Goal: Transaction & Acquisition: Purchase product/service

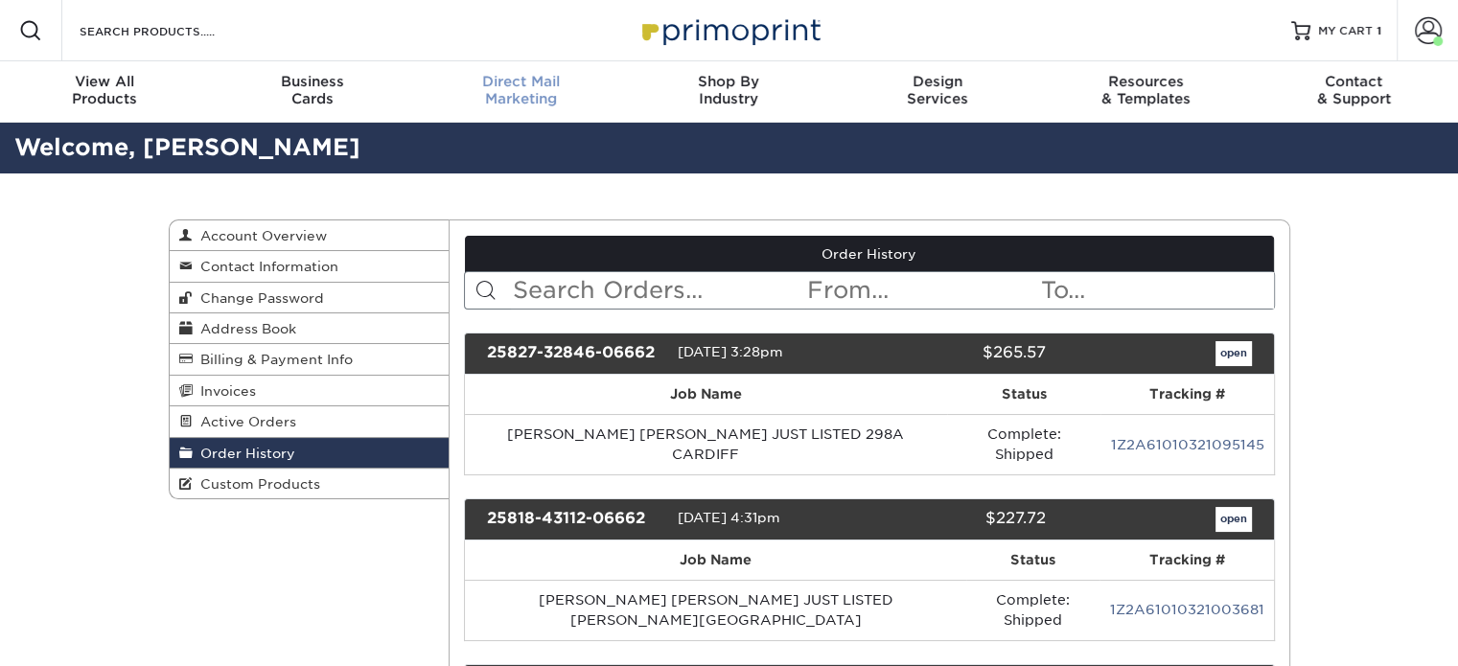
click at [502, 86] on span "Direct Mail" at bounding box center [521, 81] width 208 height 17
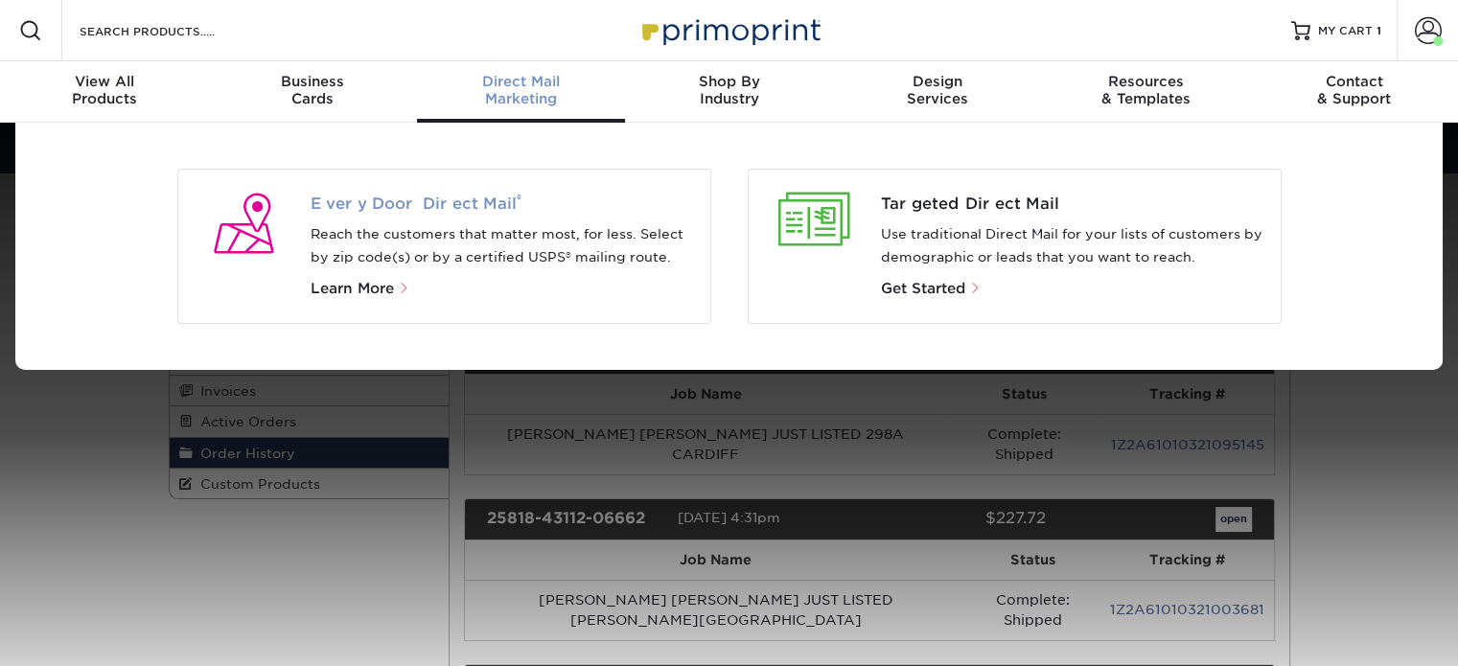
click at [475, 206] on span "Every Door Direct Mail ®" at bounding box center [503, 204] width 384 height 23
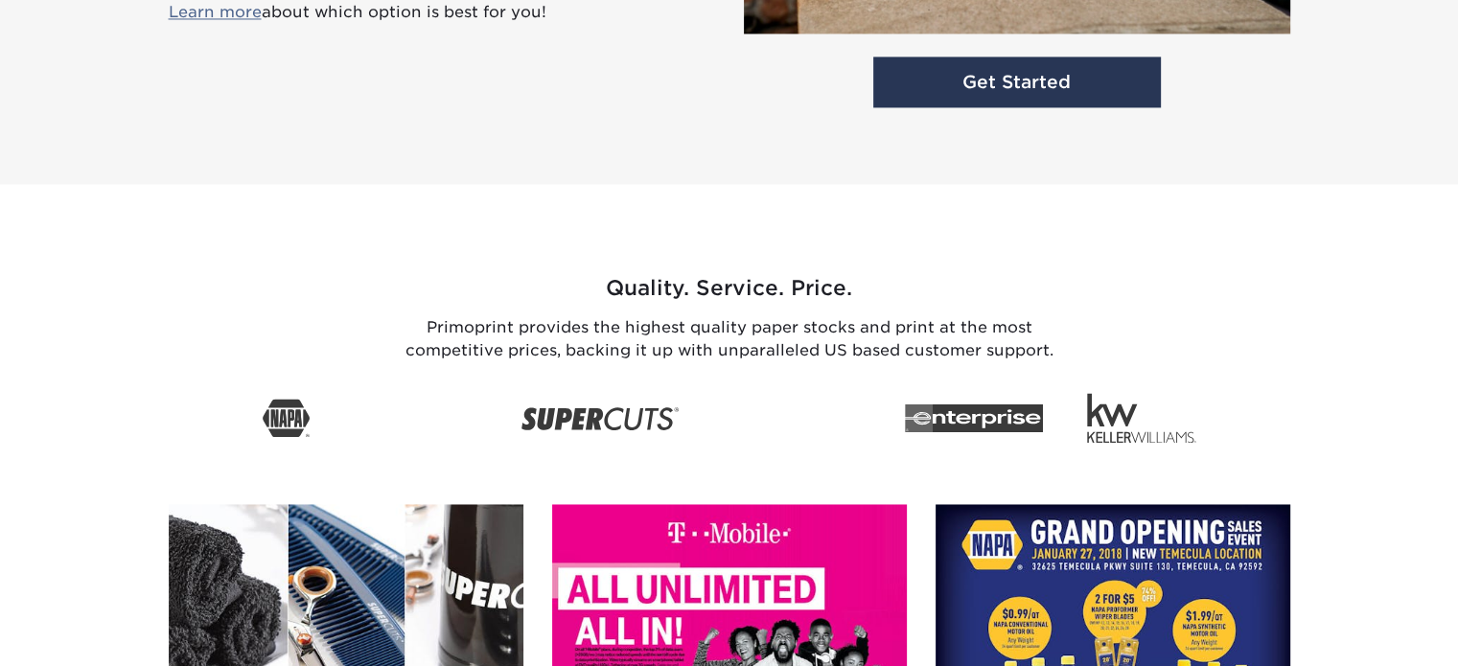
scroll to position [2924, 0]
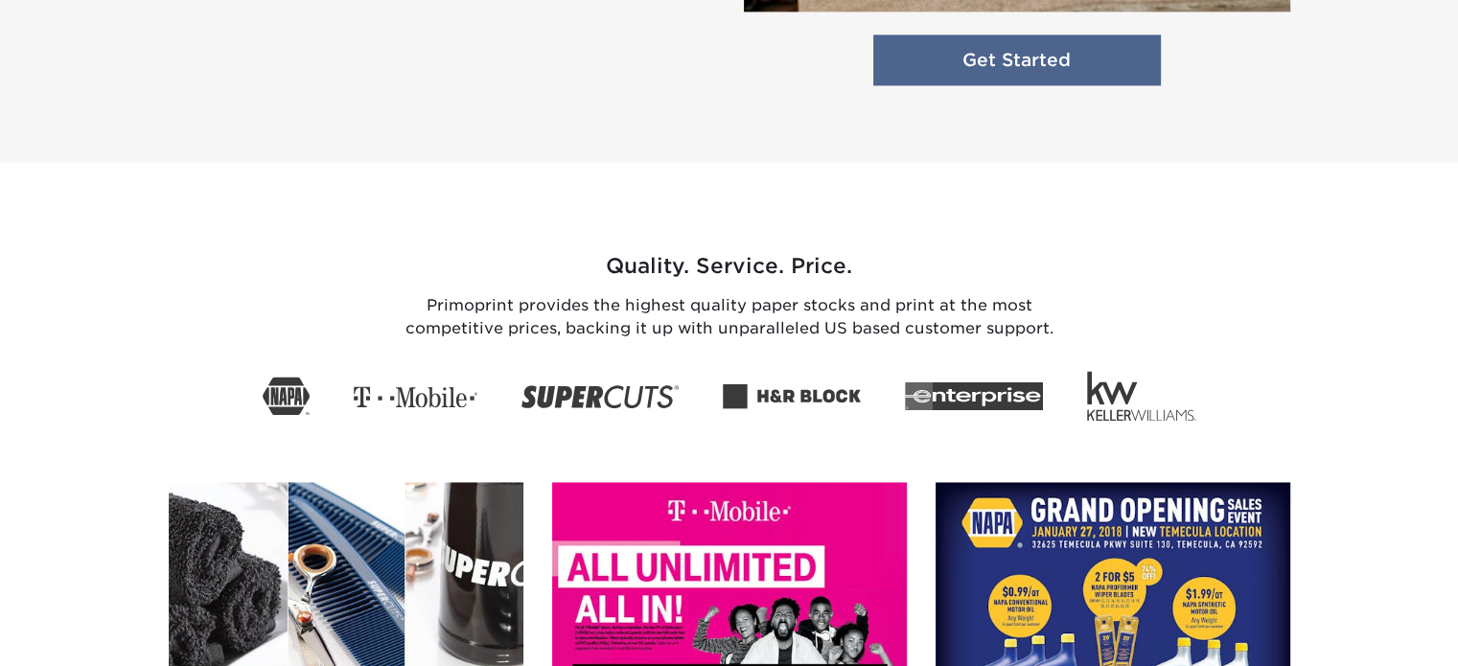
click at [908, 51] on link "Get Started" at bounding box center [1017, 60] width 288 height 51
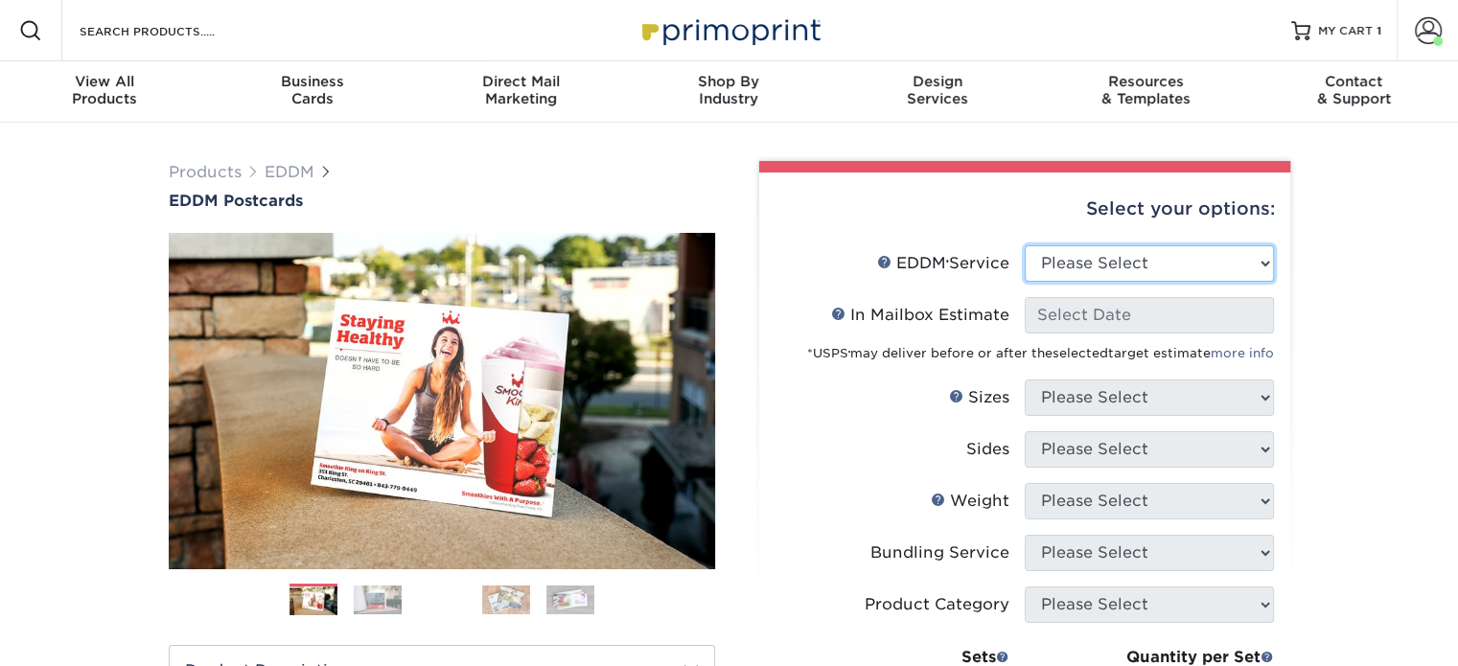
click at [1096, 273] on select "Please Select Full Service Print Only" at bounding box center [1149, 263] width 249 height 36
select select "print_only"
click at [1025, 245] on select "Please Select Full Service Print Only" at bounding box center [1149, 263] width 249 height 36
select select "-1"
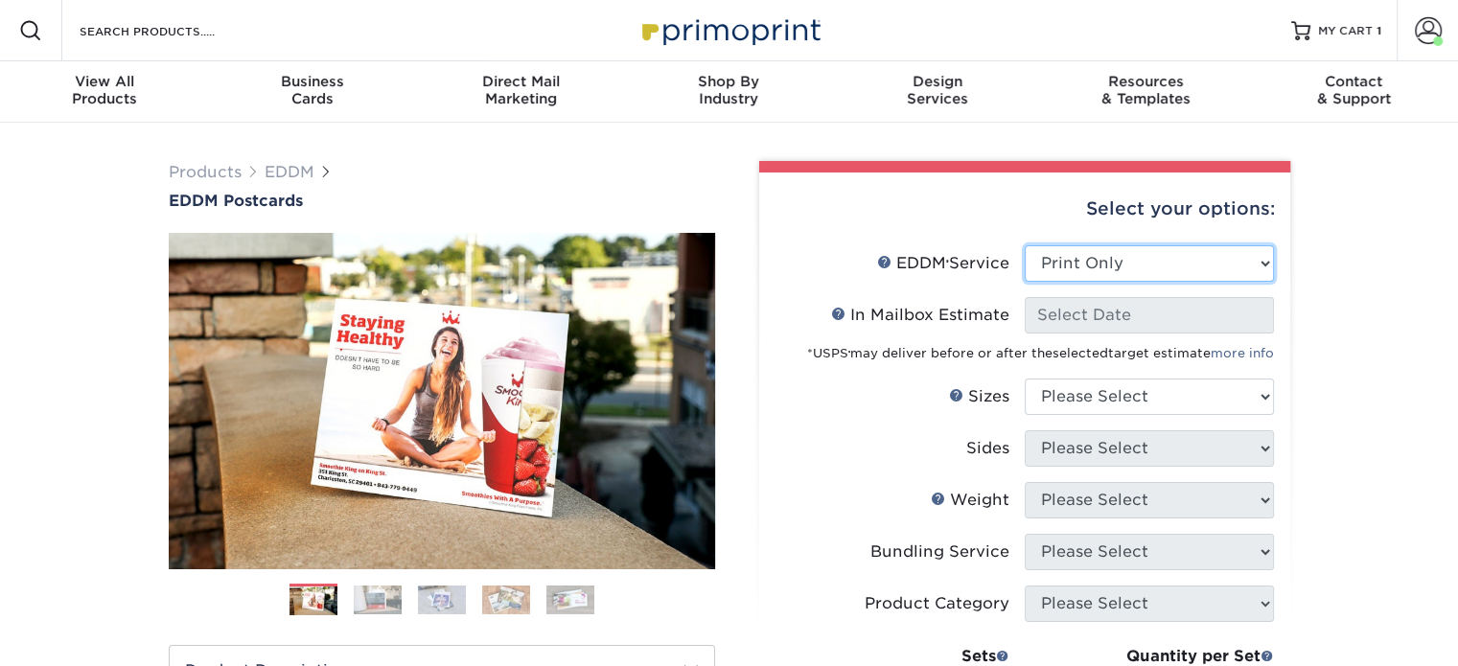
select select "-1"
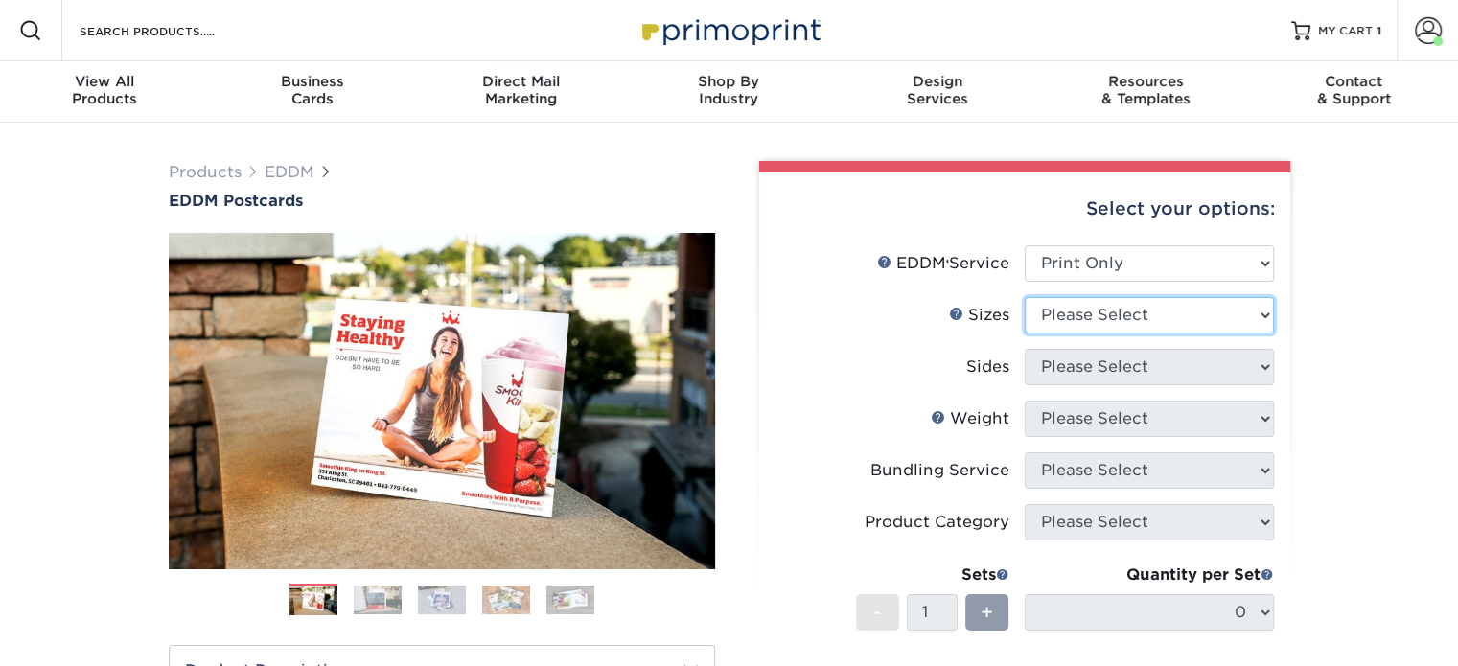
click at [1074, 318] on select "Please Select 4.5" x 12" 6" x 12" 6.5" x 8" 6.5" x 9" 6.5" x 12" 7" x 8.5" 8" x…" at bounding box center [1149, 315] width 249 height 36
select select "6.50x9.00"
click at [1025, 297] on select "Please Select 4.5" x 12" 6" x 12" 6.5" x 8" 6.5" x 9" 6.5" x 12" 7" x 8.5" 8" x…" at bounding box center [1149, 315] width 249 height 36
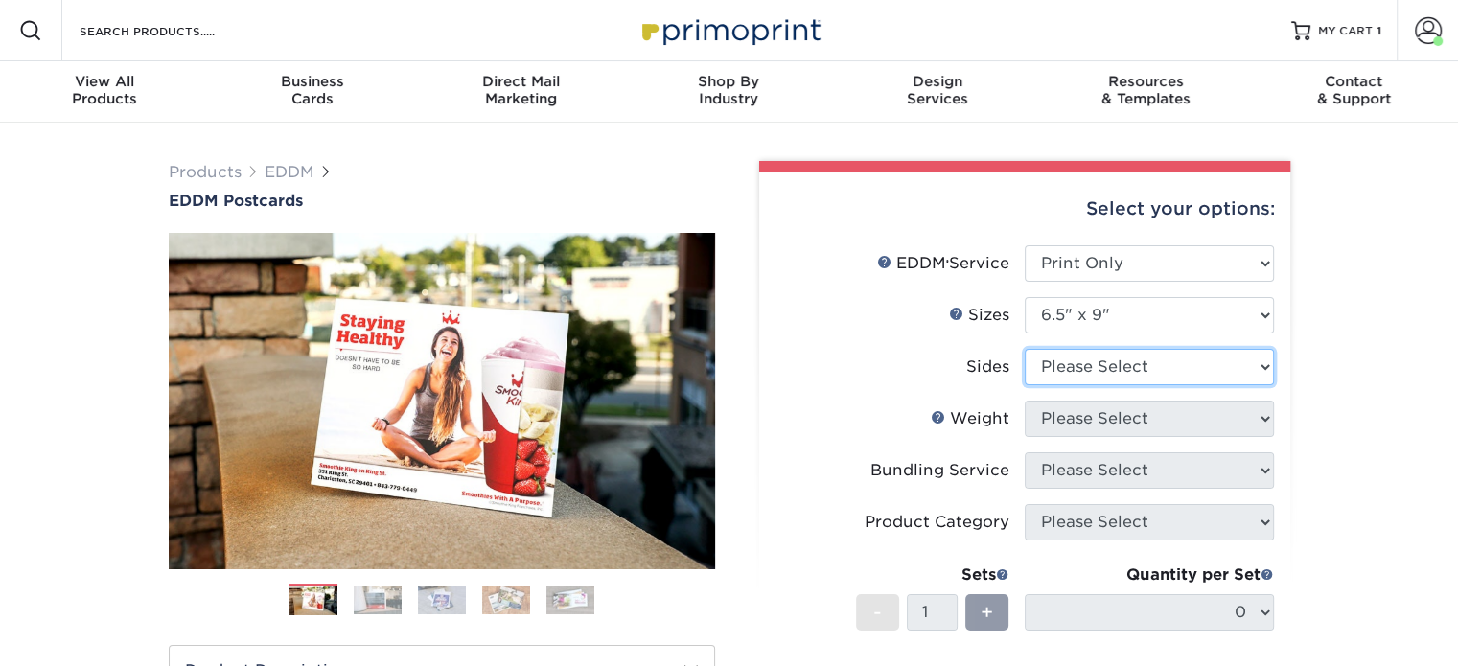
drag, startPoint x: 1135, startPoint y: 354, endPoint x: 1127, endPoint y: 367, distance: 15.5
click at [1135, 354] on select "Please Select Print Both Sides Print Front Only" at bounding box center [1149, 367] width 249 height 36
select select "13abbda7-1d64-4f25-8bb2-c179b224825d"
click at [1025, 349] on select "Please Select Print Both Sides Print Front Only" at bounding box center [1149, 367] width 249 height 36
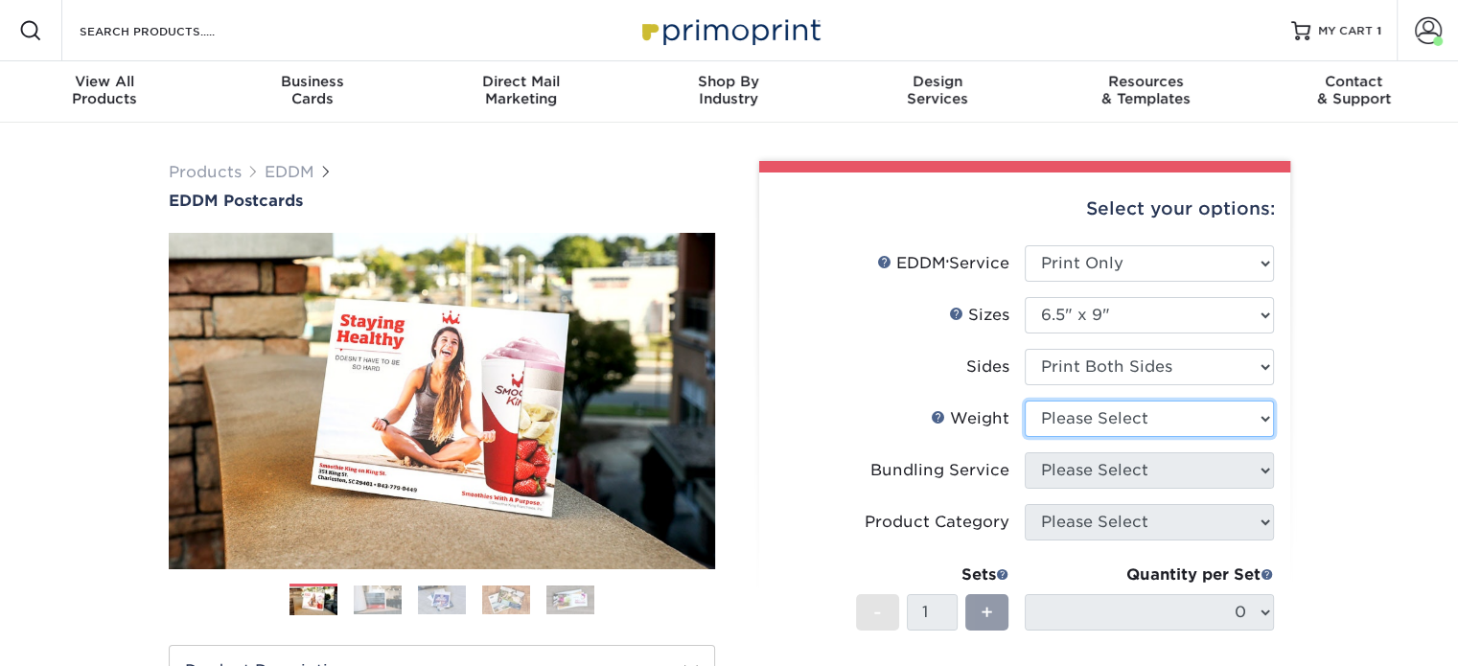
click at [1109, 412] on select "Please Select 16PT 14PT" at bounding box center [1149, 419] width 249 height 36
select select "16PT"
click at [1025, 401] on select "Please Select 16PT 14PT" at bounding box center [1149, 419] width 249 height 36
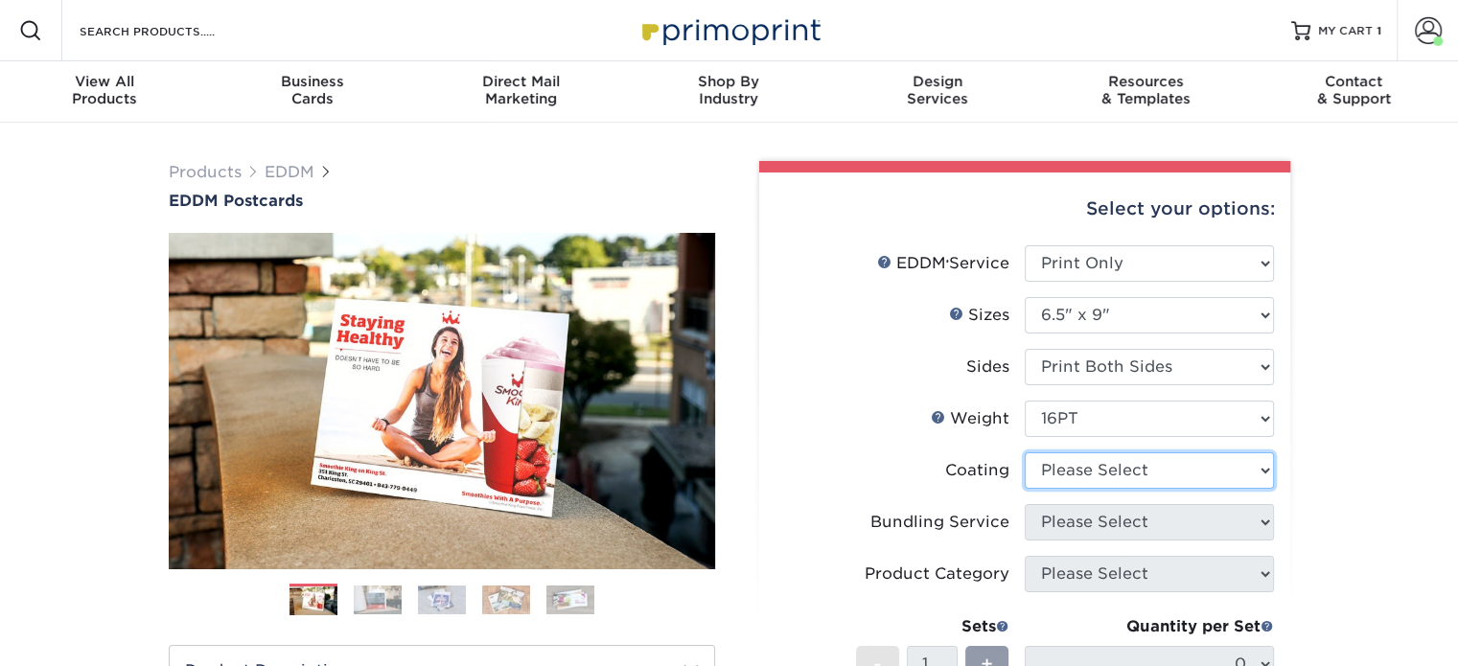
click at [1108, 472] on select at bounding box center [1149, 470] width 249 height 36
select select "ae367451-b2b8-45df-a344-0f05b6a12993"
click at [1025, 452] on select at bounding box center [1149, 470] width 249 height 36
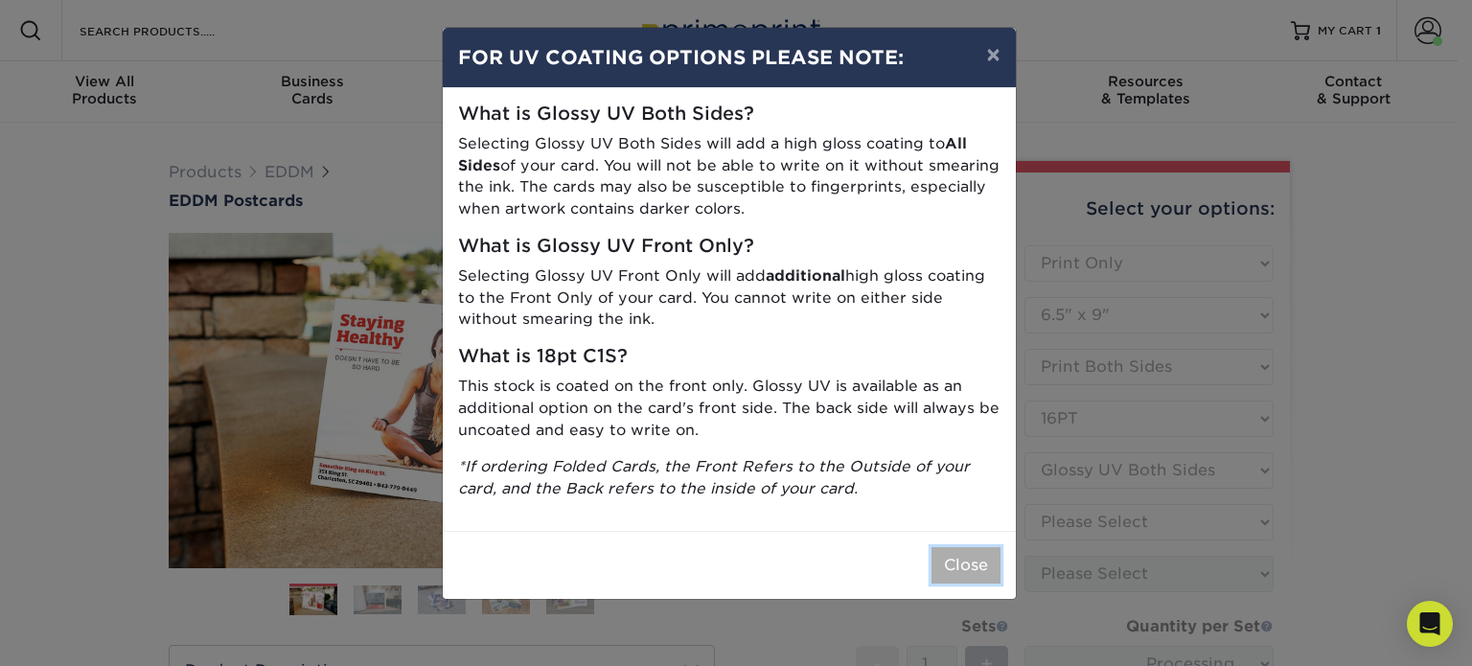
click at [932, 554] on button "Close" at bounding box center [966, 565] width 69 height 36
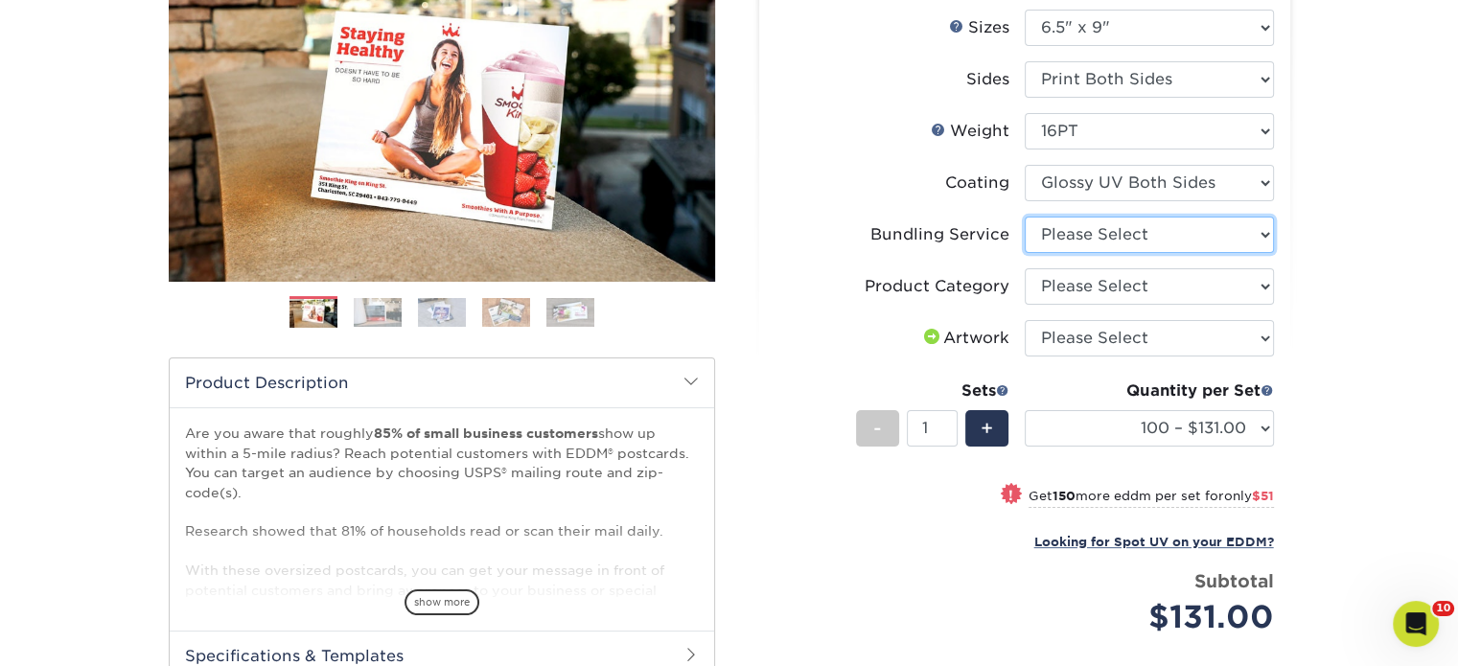
click at [1097, 231] on select "Please Select No Bundling Services Yes, Bundles of 50 (+2 Days) Yes, Bundles of…" at bounding box center [1149, 235] width 249 height 36
select select "58689abb-25c0-461c-a4c3-a80b627d6649"
click at [1025, 217] on select "Please Select No Bundling Services Yes, Bundles of 50 (+2 Days) Yes, Bundles of…" at bounding box center [1149, 235] width 249 height 36
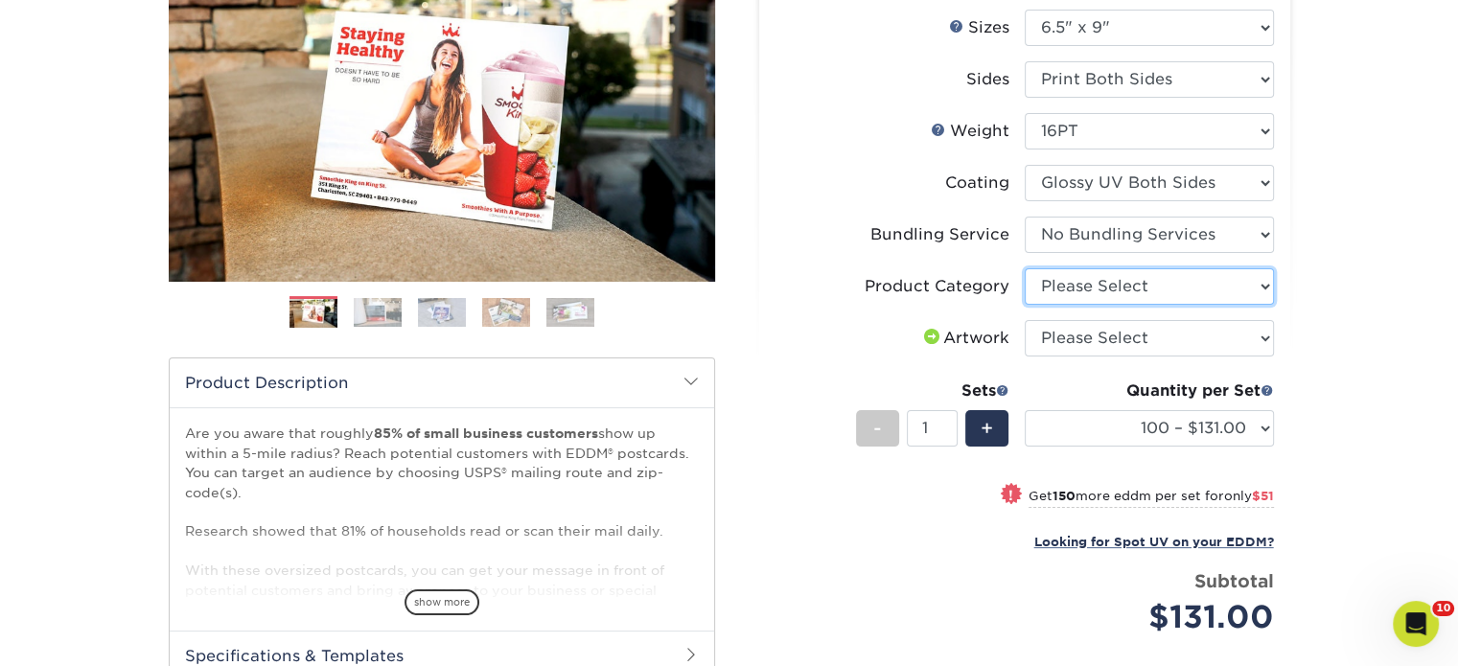
drag, startPoint x: 1112, startPoint y: 285, endPoint x: 1114, endPoint y: 300, distance: 15.5
click at [1112, 286] on select "Please Select Postcards" at bounding box center [1149, 286] width 249 height 36
select select "9b7272e0-d6c8-4c3c-8e97-d3a1bcdab858"
click at [1025, 268] on select "Please Select Postcards" at bounding box center [1149, 286] width 249 height 36
click at [1107, 344] on select "Please Select I will upload files I need a design - $150" at bounding box center [1149, 338] width 249 height 36
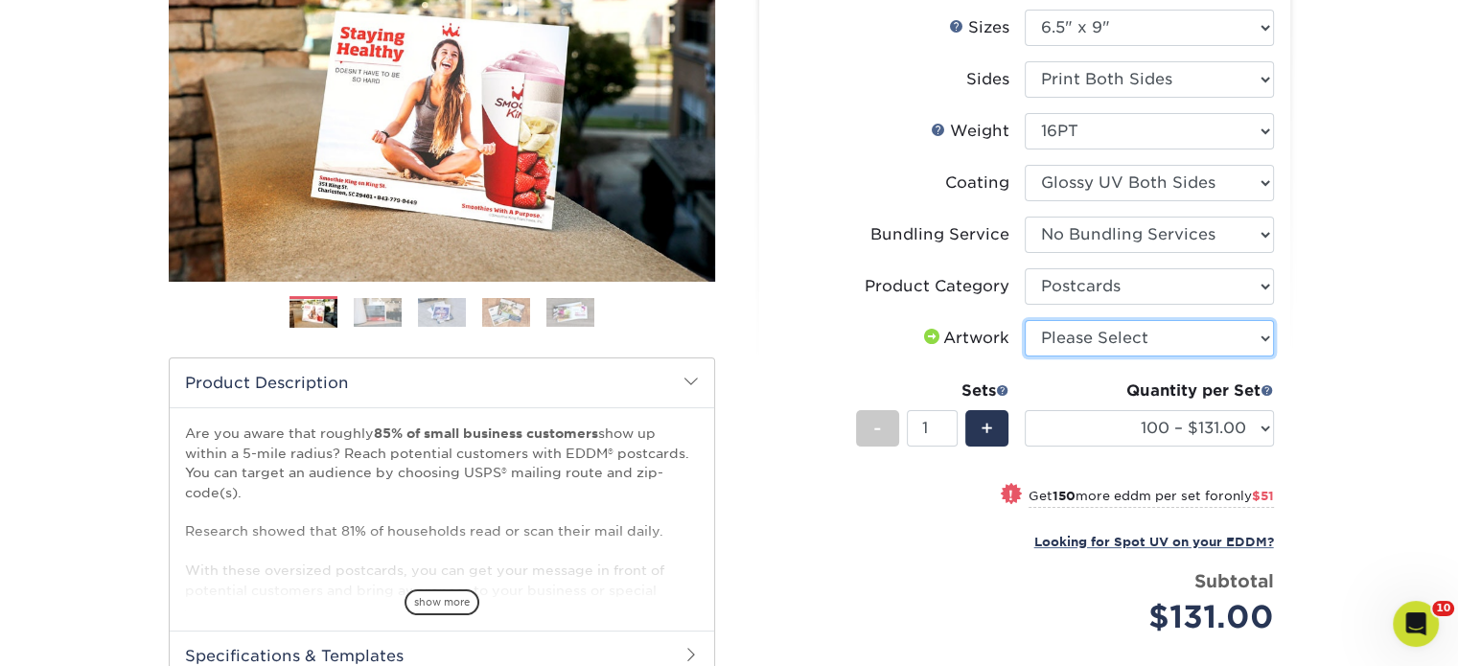
select select "upload"
click at [1025, 320] on select "Please Select I will upload files I need a design - $150" at bounding box center [1149, 338] width 249 height 36
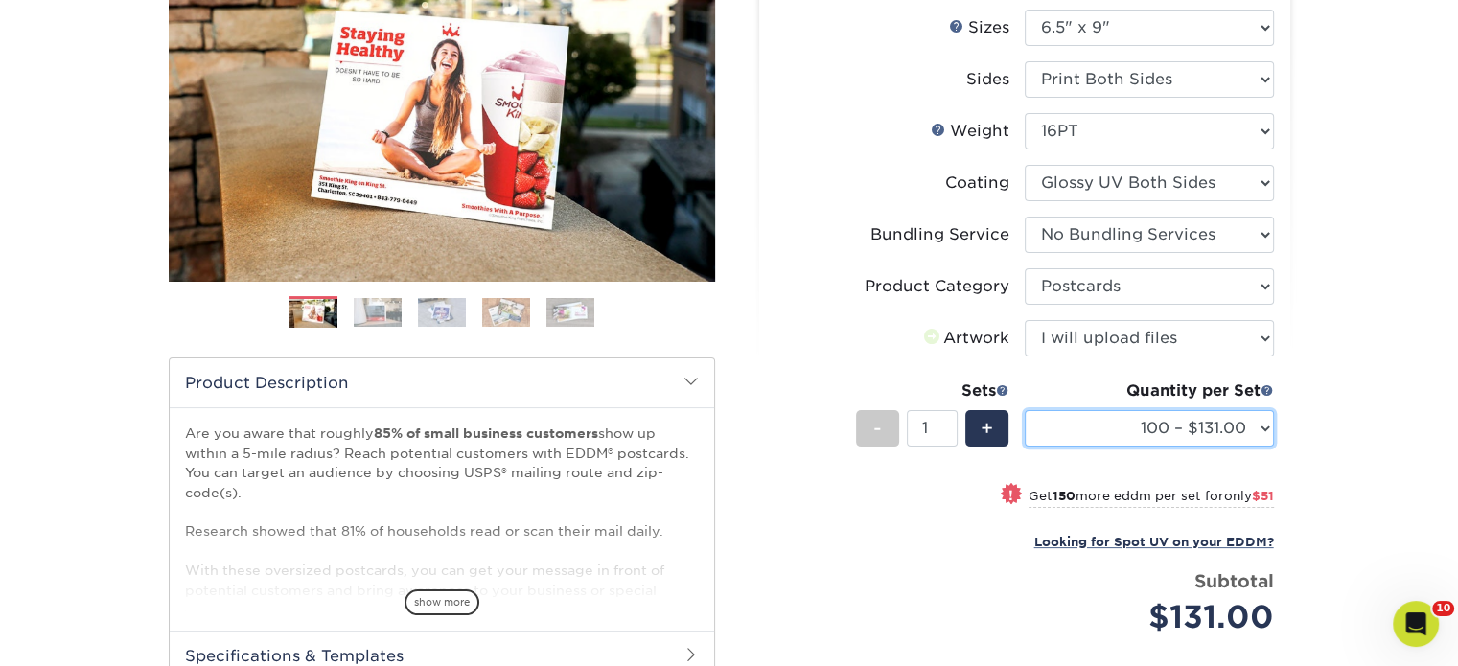
click at [1097, 425] on select "100 – $131.00 250 – $182.00 500 – $203.00 1000 – $227.00 2500 – $379.00 5000 – …" at bounding box center [1149, 428] width 249 height 36
select select "1000 – $227.00"
click at [1025, 410] on select "100 – $131.00 250 – $182.00 500 – $203.00 1000 – $227.00 2500 – $379.00 5000 – …" at bounding box center [1149, 428] width 249 height 36
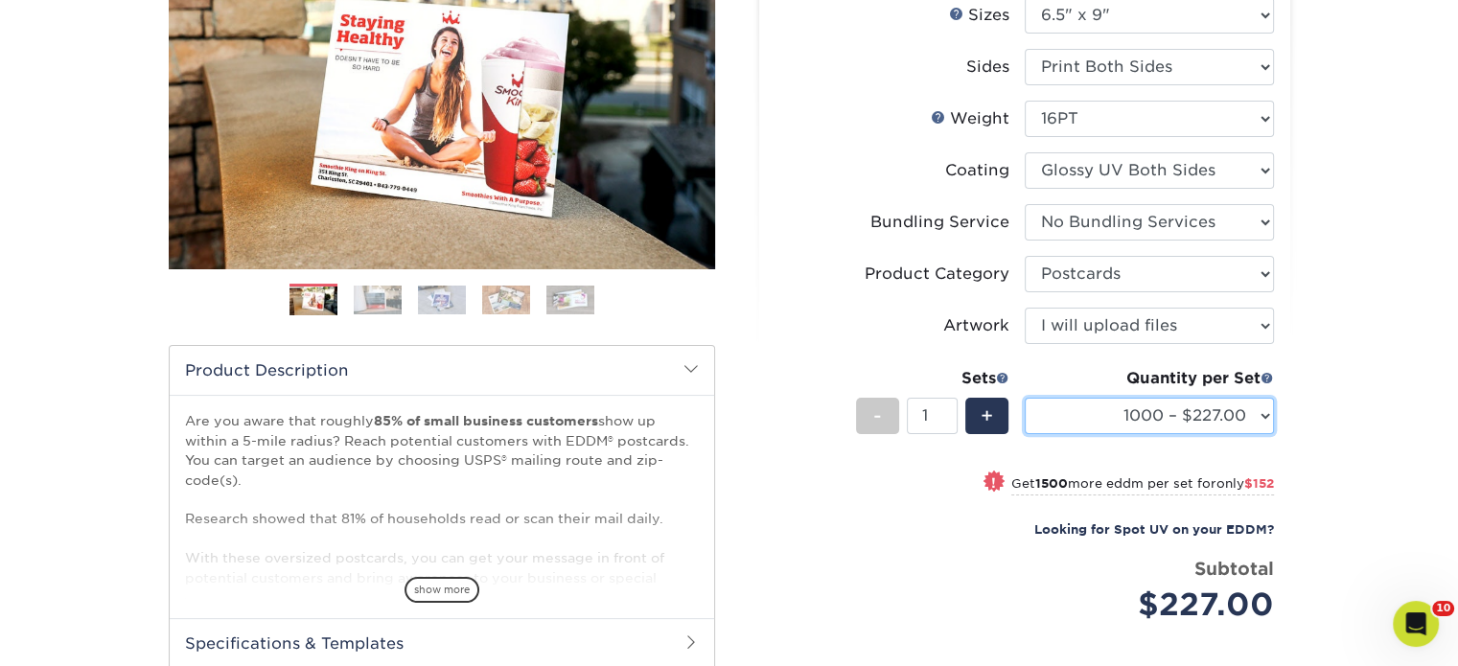
scroll to position [575, 0]
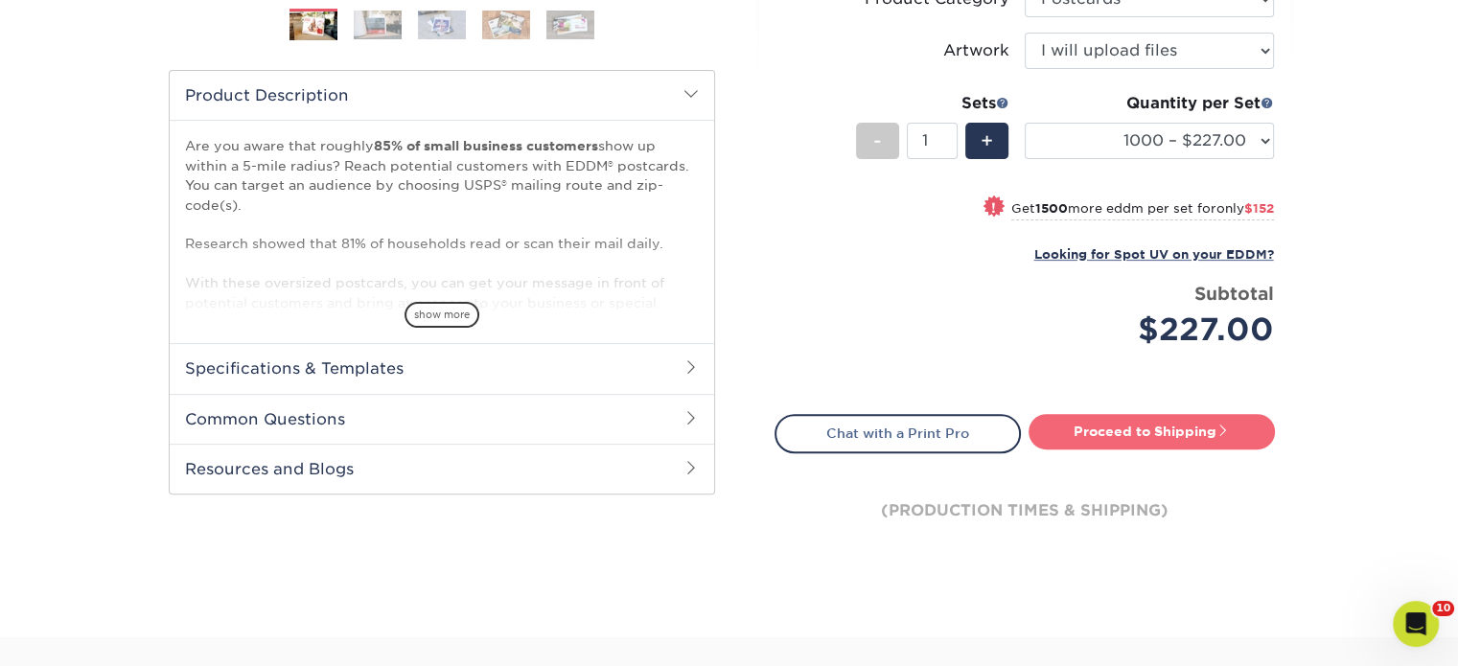
click at [1175, 422] on link "Proceed to Shipping" at bounding box center [1151, 431] width 246 height 35
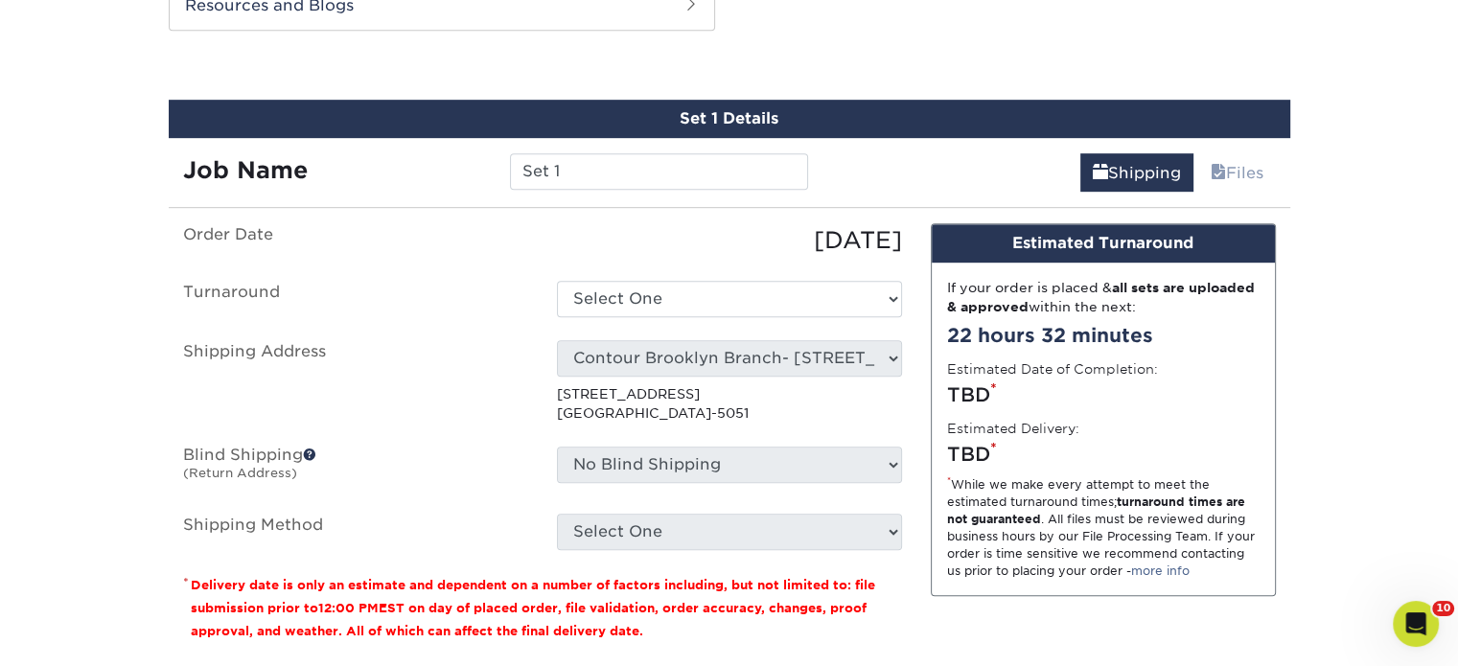
scroll to position [1039, 0]
click at [721, 175] on input "Set 1" at bounding box center [659, 171] width 298 height 36
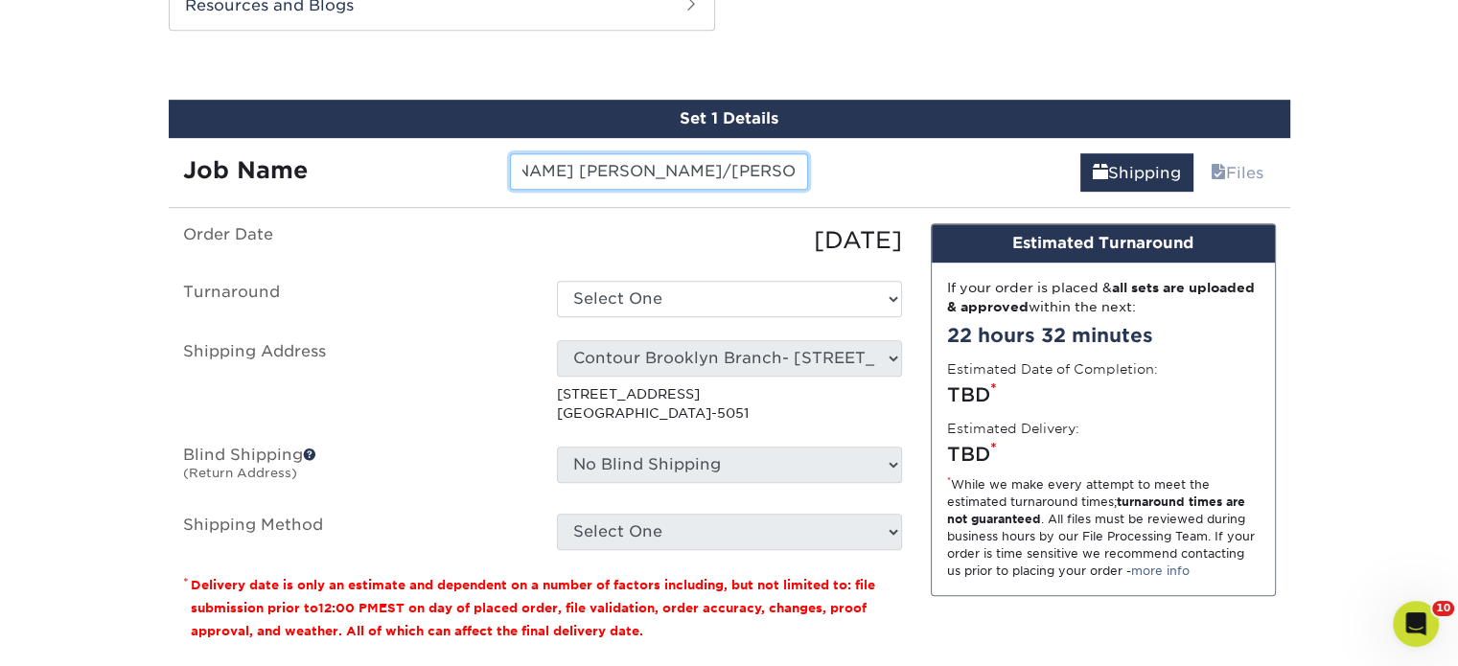
scroll to position [0, 103]
type input "DENNIS JAEGER SUSAN/CINDY SOUP RECIPE"
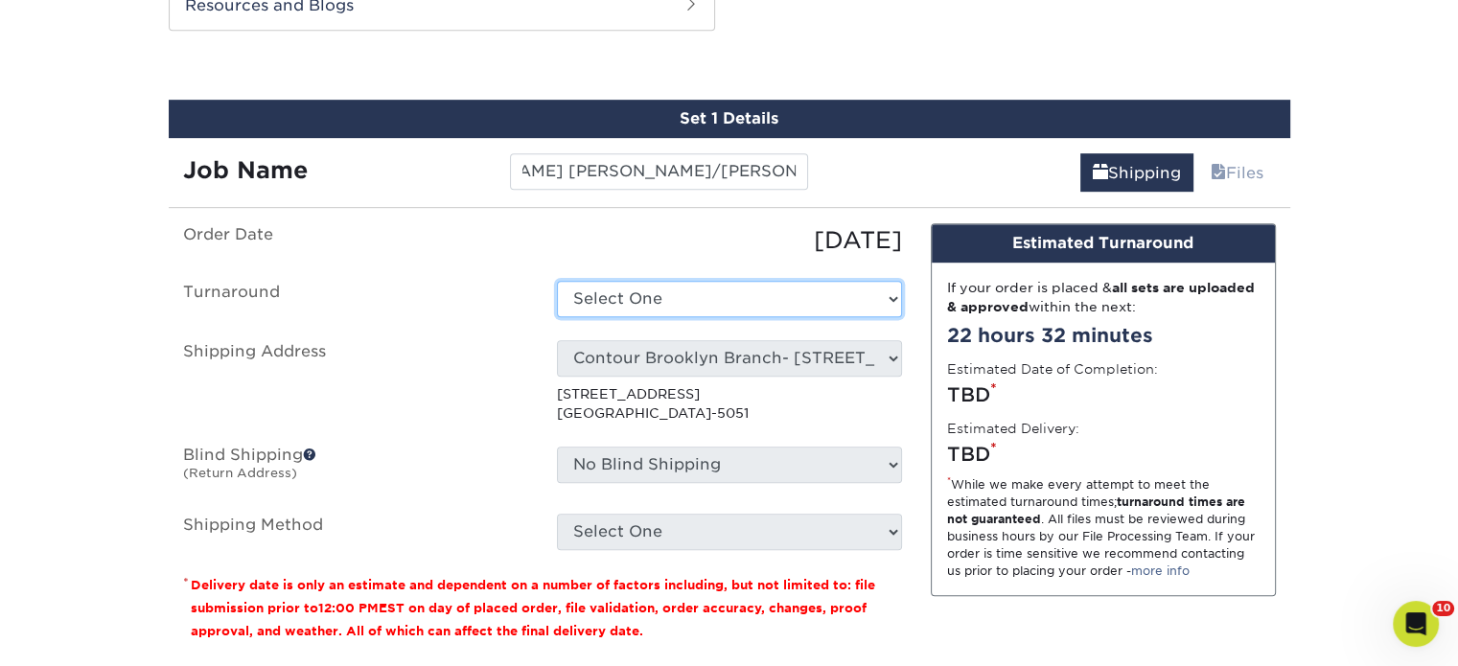
click at [581, 293] on select "Select One 2-4 Business Days 2 Day Next Business Day" at bounding box center [729, 299] width 345 height 36
select select "14ee1dbe-2a03-44e6-acbe-77c51f3128fc"
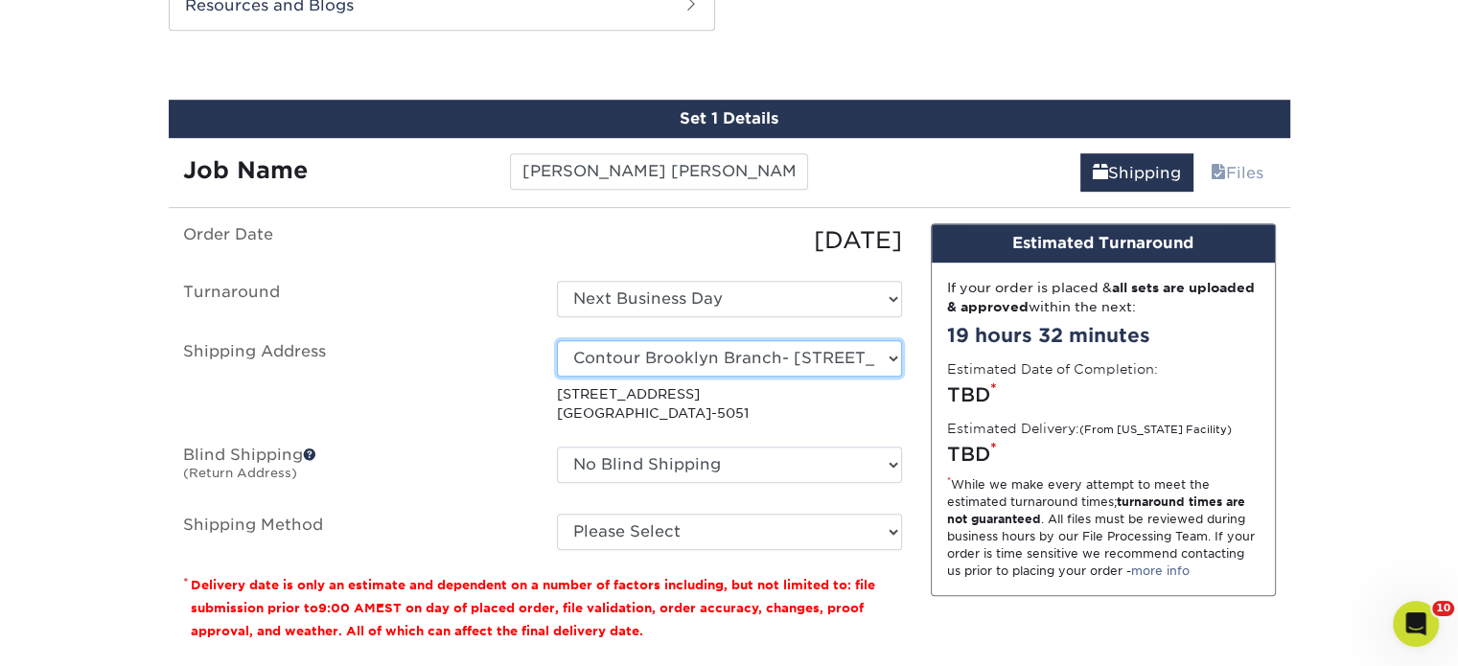
click at [743, 353] on select "Select One Realty Connect USA" at bounding box center [729, 358] width 345 height 36
select select "227560"
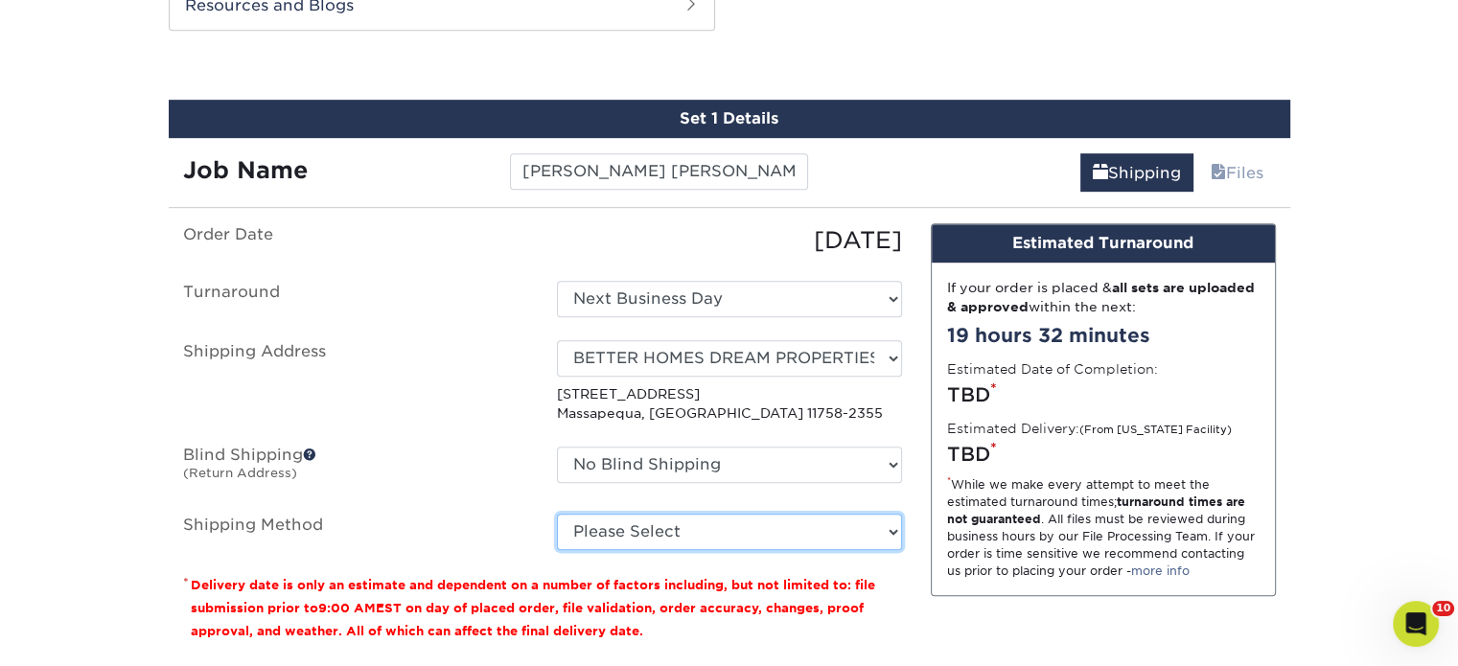
click at [633, 532] on select "Please Select Ground Shipping (+$20.57) 3 Day Shipping Service (+$30.34) 2 Day …" at bounding box center [729, 532] width 345 height 36
select select "03"
click at [557, 514] on select "Please Select Ground Shipping (+$20.57) 3 Day Shipping Service (+$30.34) 2 Day …" at bounding box center [729, 532] width 345 height 36
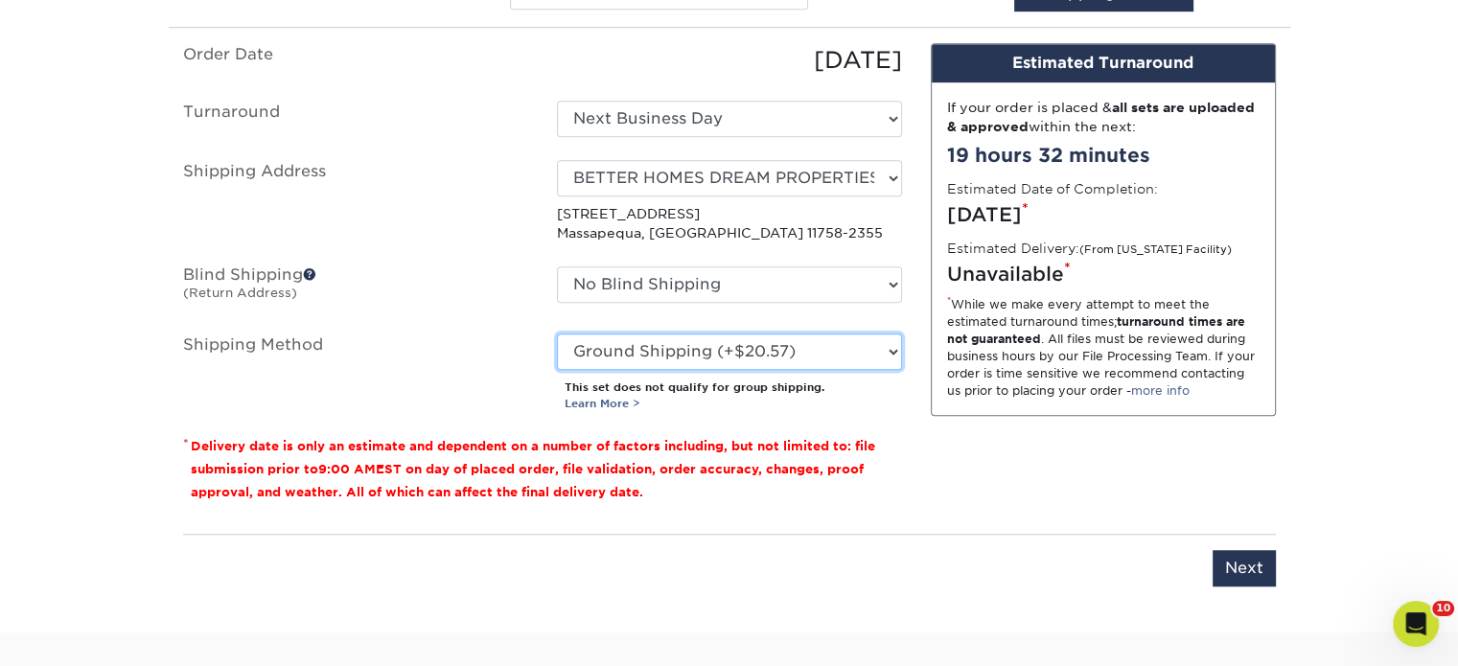
scroll to position [1231, 0]
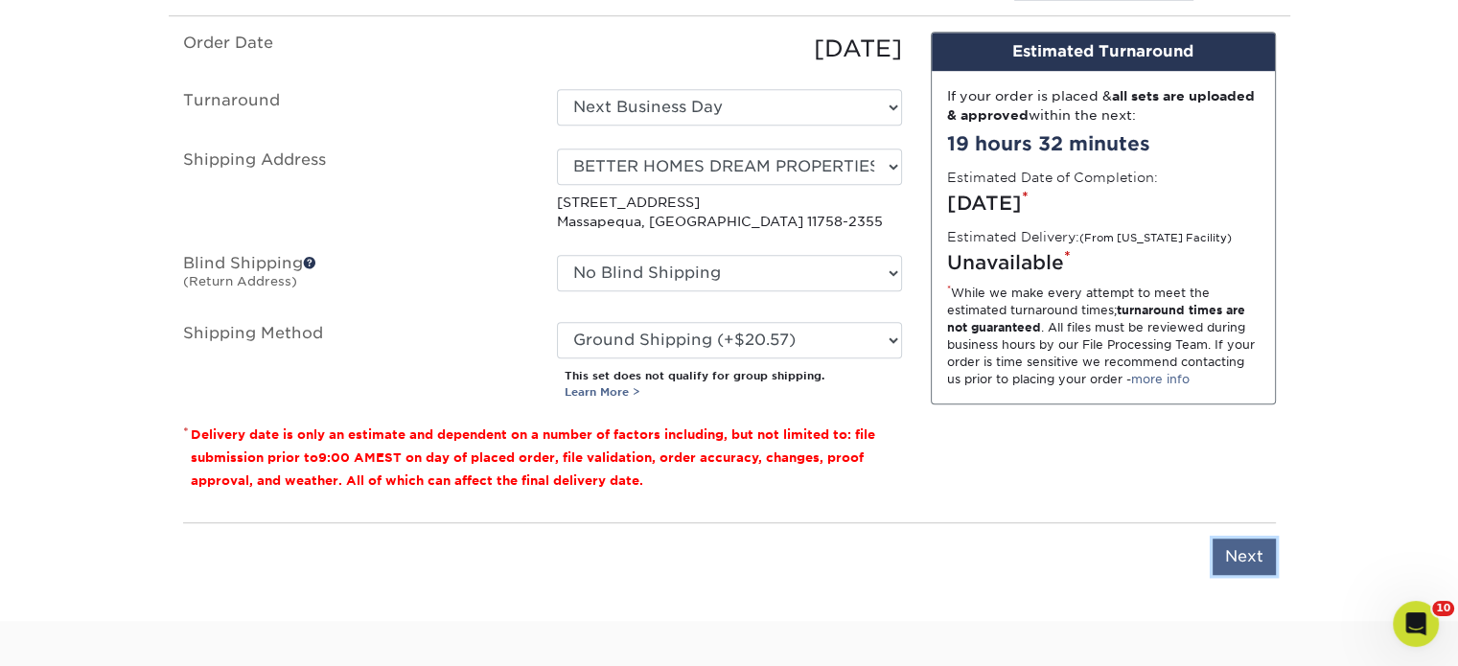
click at [1243, 547] on input "Next" at bounding box center [1243, 557] width 63 height 36
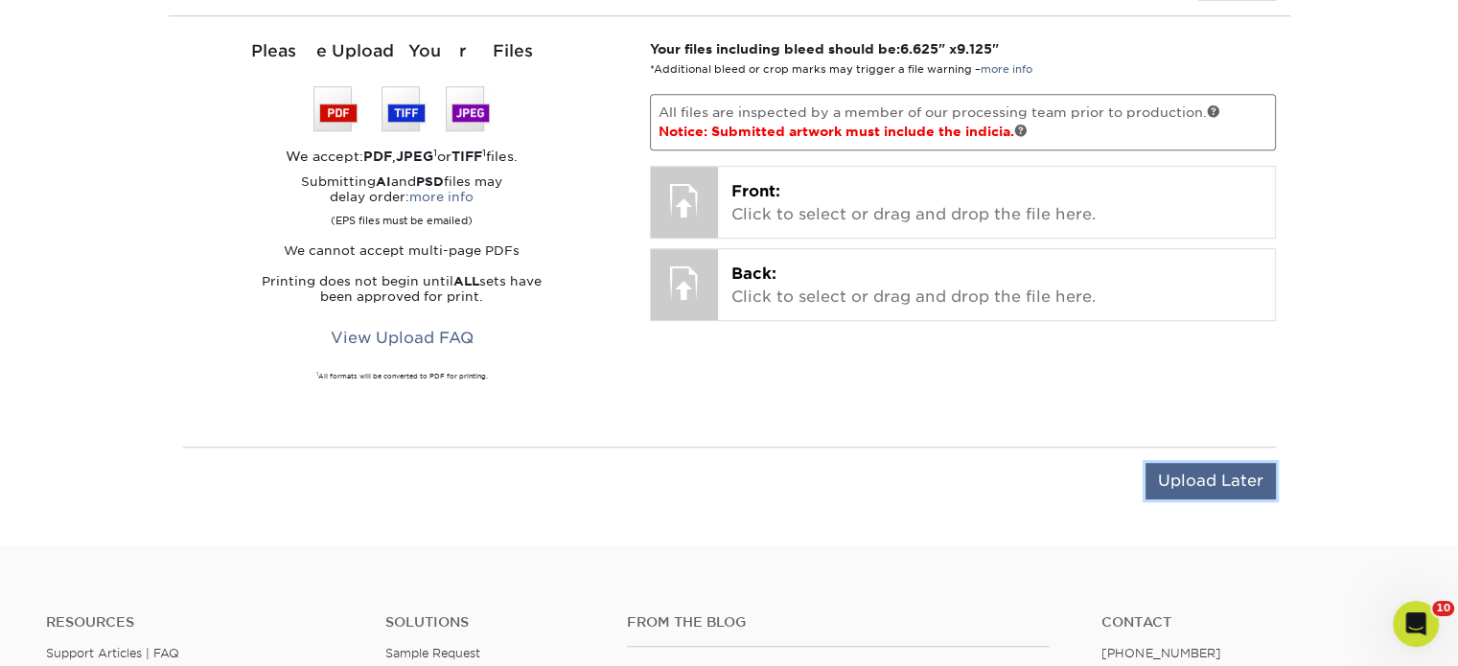
click at [1199, 472] on input "Upload Later" at bounding box center [1210, 481] width 130 height 36
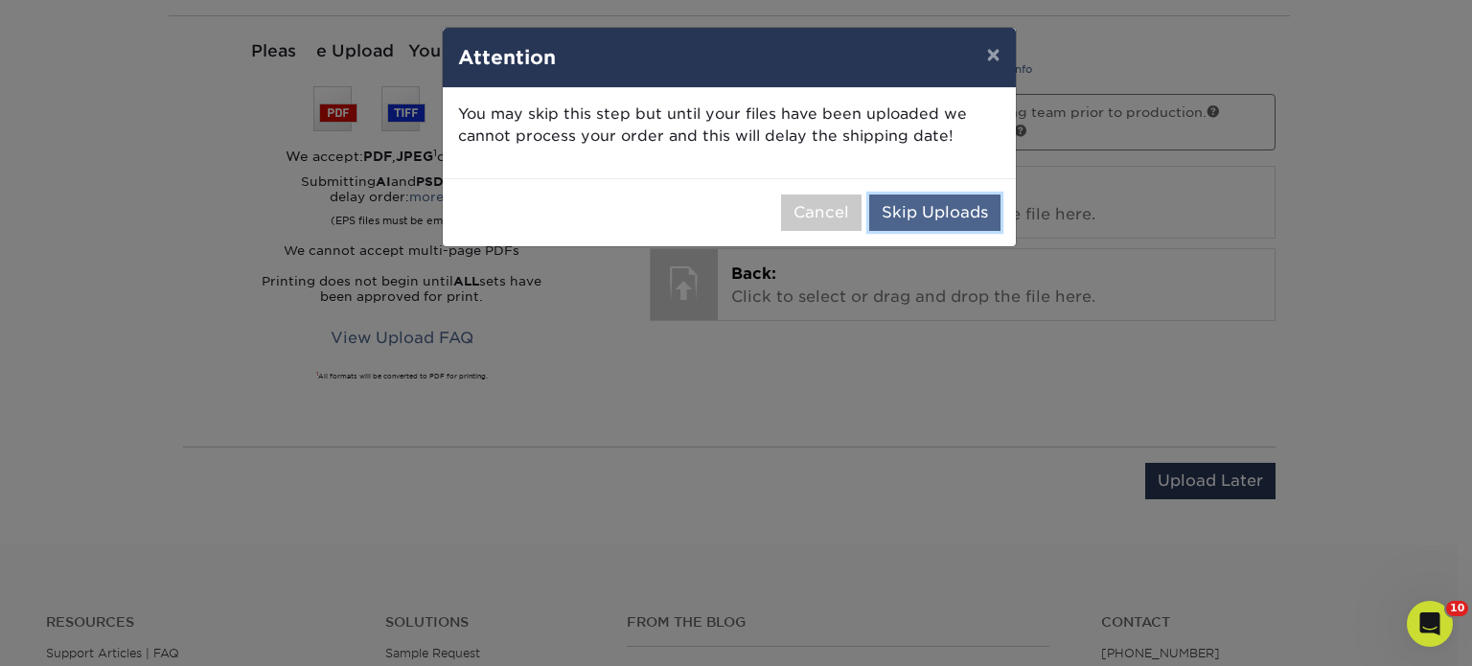
click at [935, 215] on button "Skip Uploads" at bounding box center [934, 213] width 131 height 36
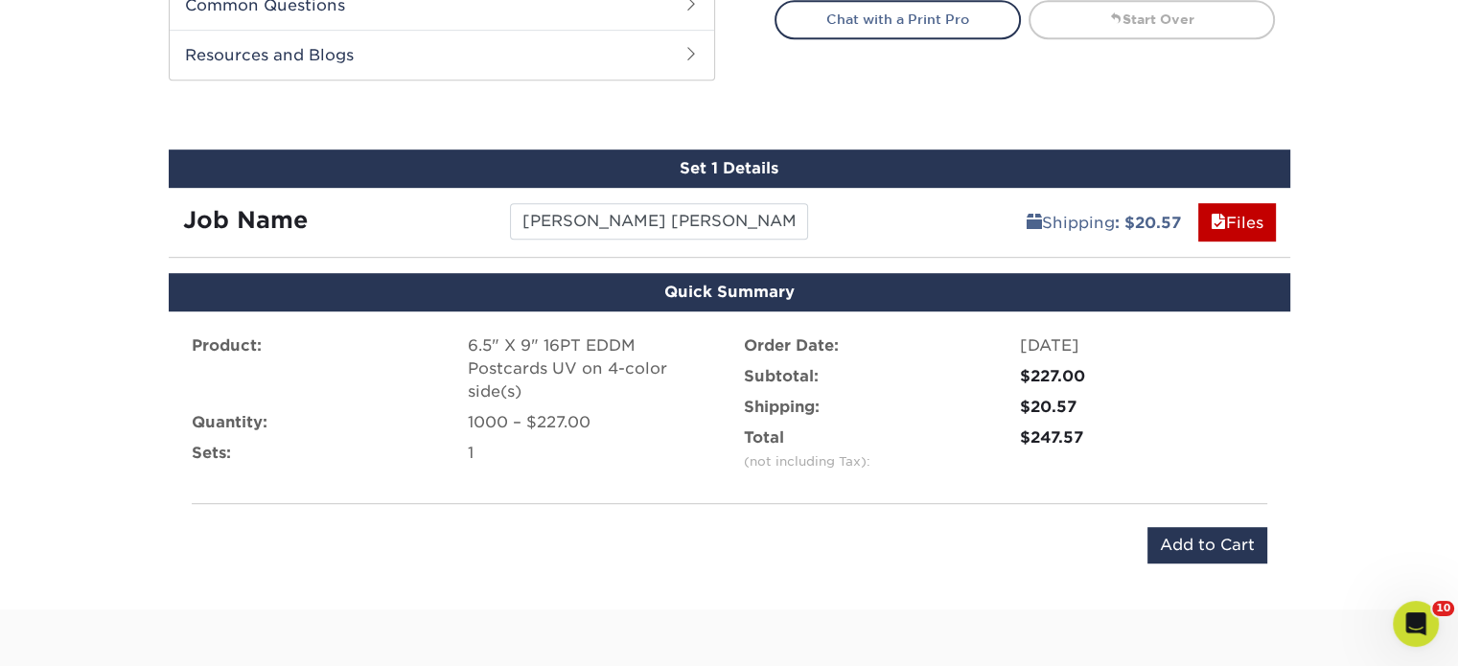
scroll to position [1094, 0]
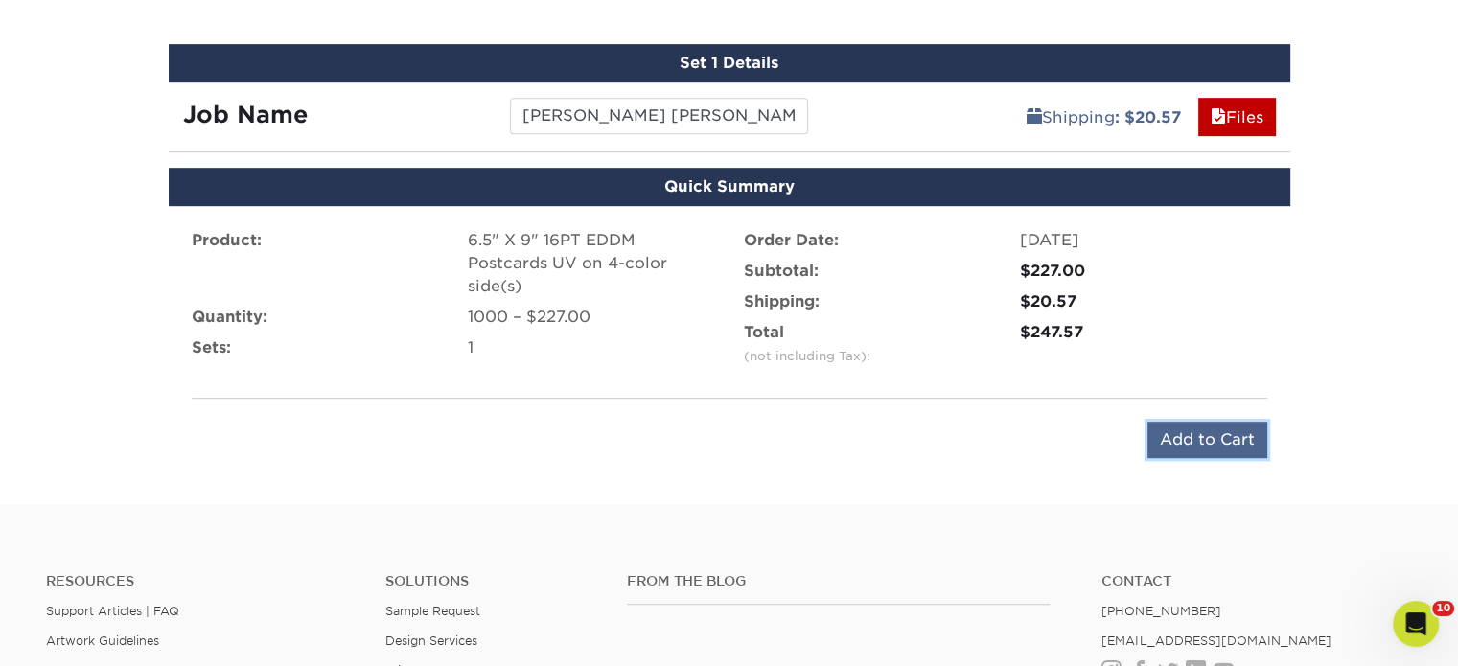
click at [1189, 436] on input "Add to Cart" at bounding box center [1207, 440] width 120 height 36
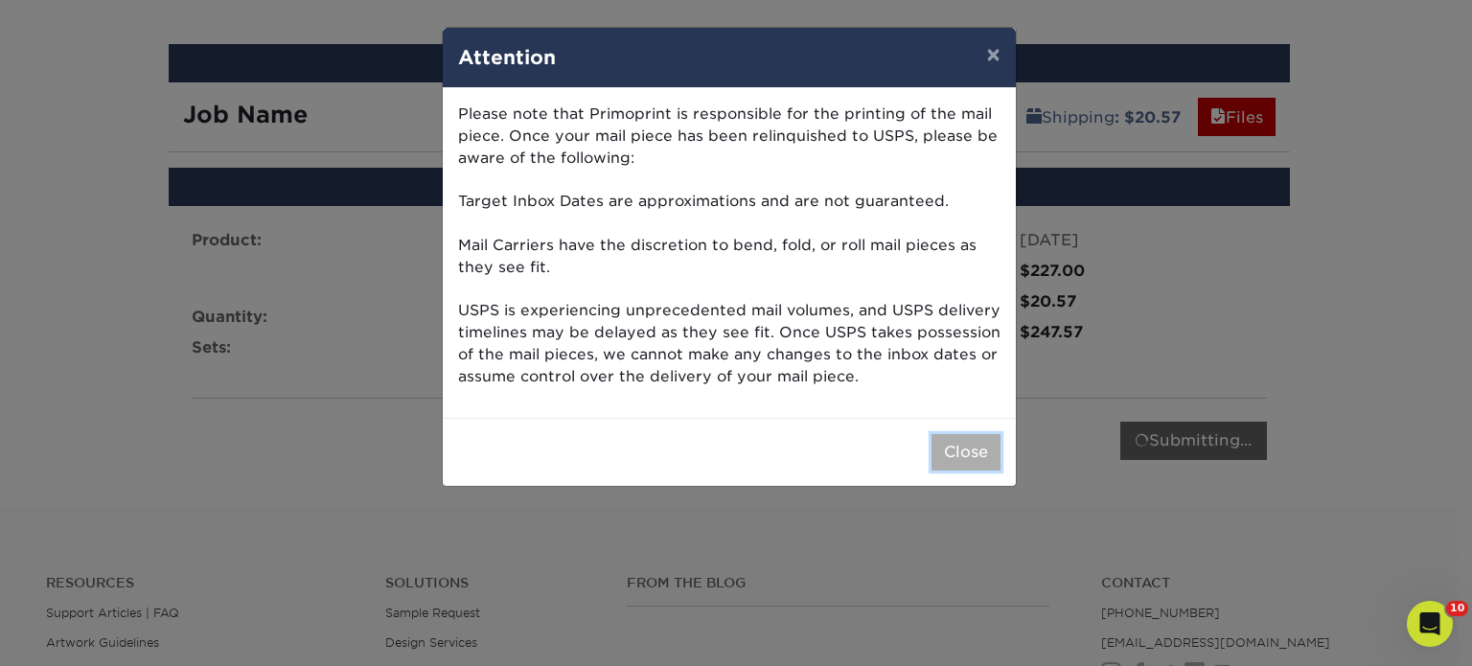
click at [971, 461] on button "Close" at bounding box center [966, 452] width 69 height 36
